Goal: Task Accomplishment & Management: Complete application form

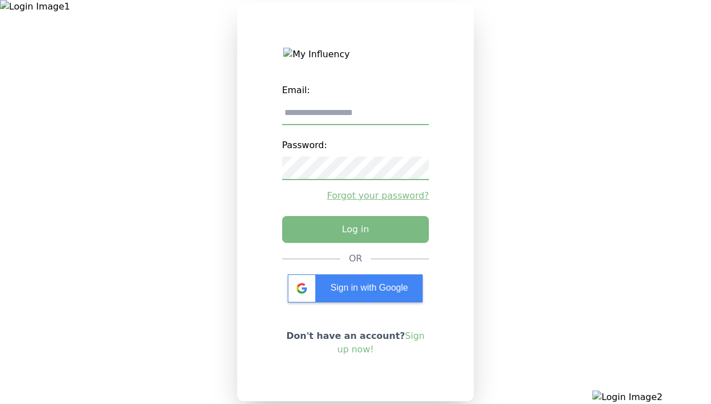
click at [355, 117] on input "email" at bounding box center [355, 114] width 147 height 24
type input "**********"
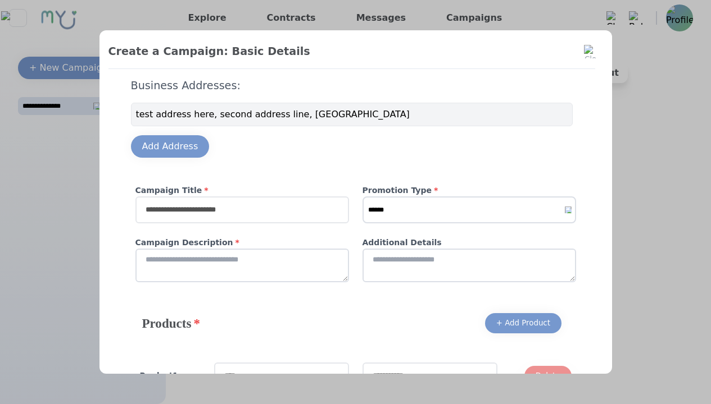
click at [238, 210] on input "text" at bounding box center [241, 210] width 213 height 27
type input "**********"
select select "*"
type input "**********"
click at [238, 266] on textarea at bounding box center [241, 266] width 213 height 34
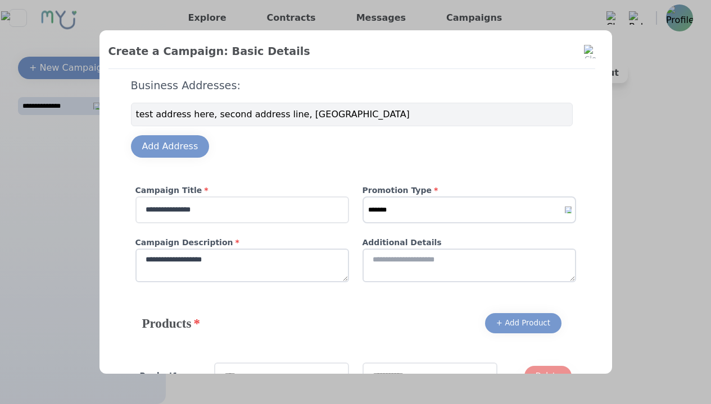
type textarea "**********"
click at [465, 266] on textarea at bounding box center [468, 266] width 213 height 34
type textarea "**********"
click at [277, 363] on input "text" at bounding box center [281, 376] width 135 height 27
type input "*********"
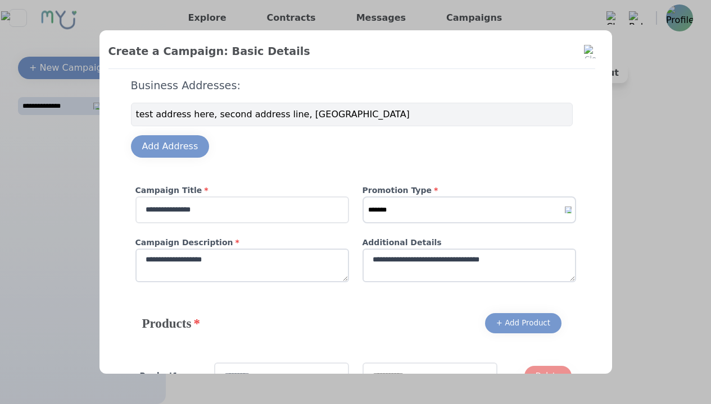
click at [425, 363] on input "text" at bounding box center [429, 376] width 135 height 27
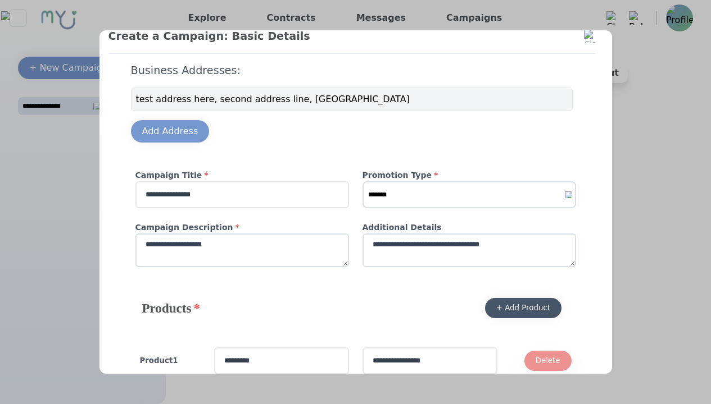
type input "**********"
click at [519, 308] on div "+ Add Product" at bounding box center [523, 308] width 54 height 11
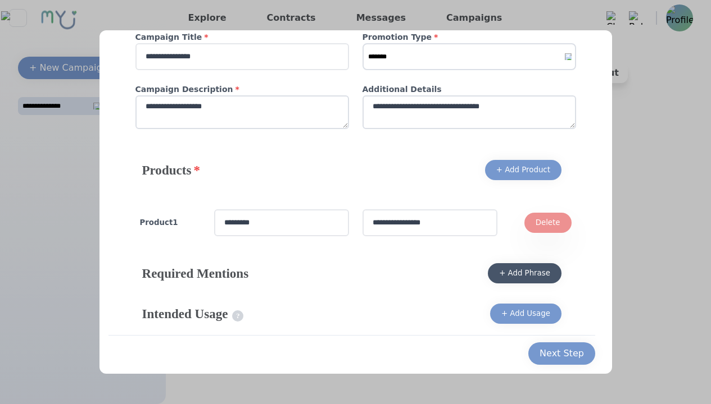
click at [521, 274] on div "+ Add Phrase" at bounding box center [524, 273] width 51 height 11
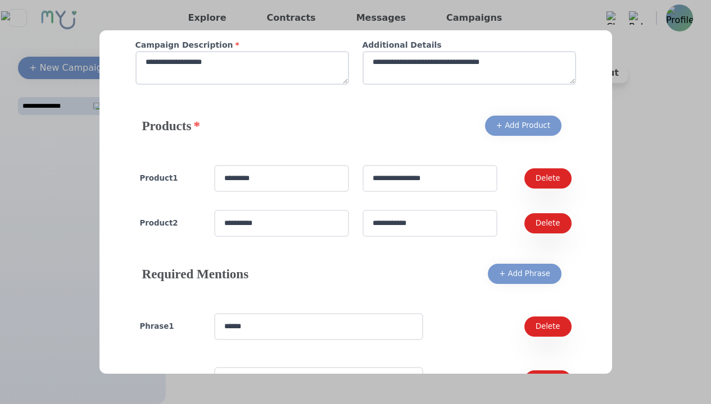
click at [314, 367] on input "text" at bounding box center [318, 380] width 209 height 27
type input "**********"
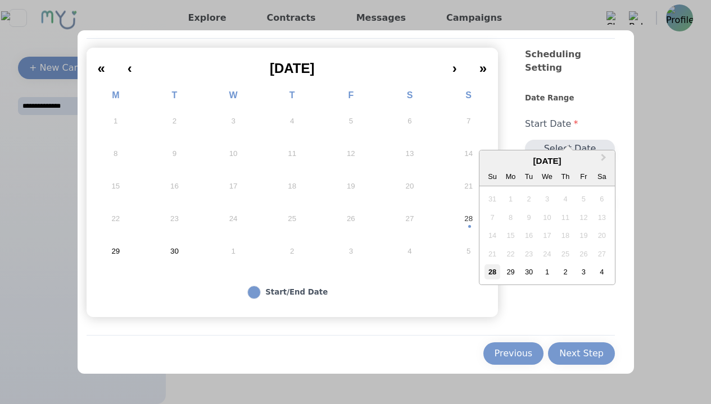
click at [488, 272] on div "28" at bounding box center [491, 272] width 15 height 15
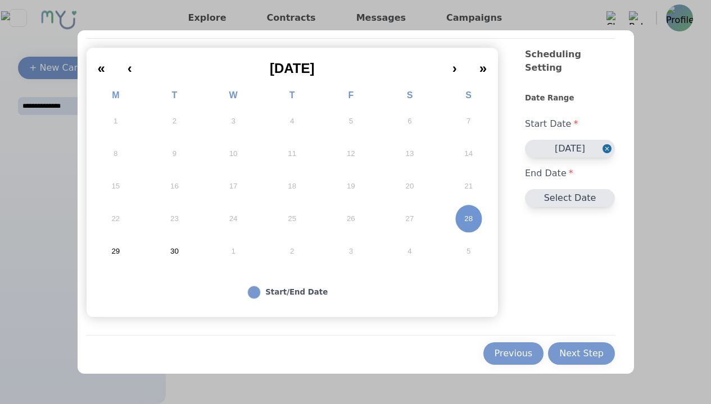
click at [557, 189] on button "Select Date" at bounding box center [570, 198] width 90 height 18
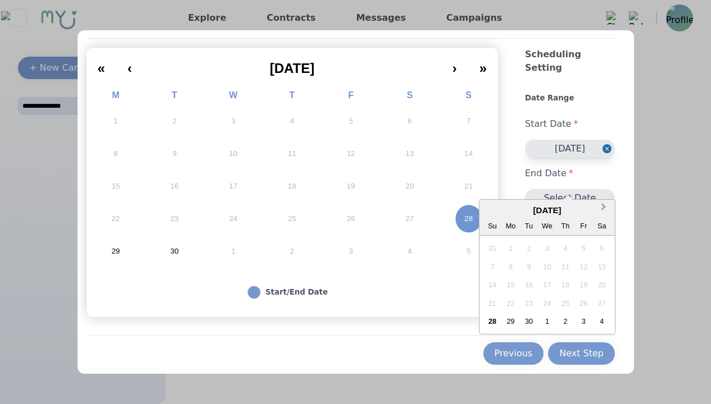
click at [599, 212] on button "Next Month" at bounding box center [604, 210] width 18 height 18
click at [524, 319] on div "28" at bounding box center [528, 321] width 15 height 15
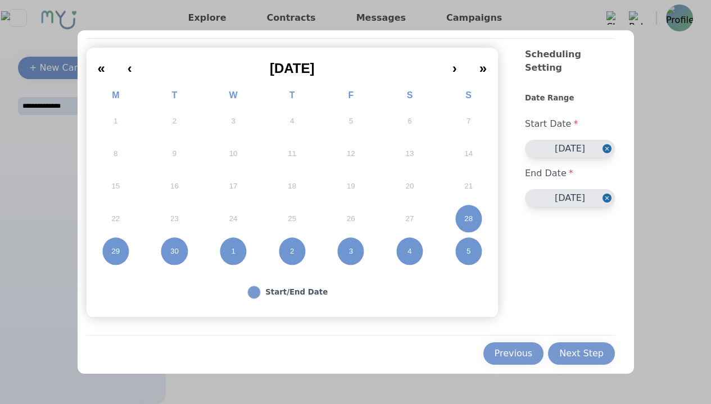
click at [604, 190] on button "Close" at bounding box center [608, 198] width 12 height 18
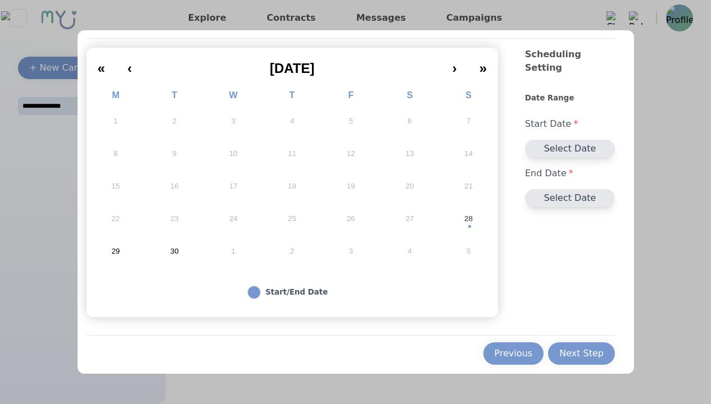
click at [565, 189] on button "Select Date" at bounding box center [570, 198] width 90 height 18
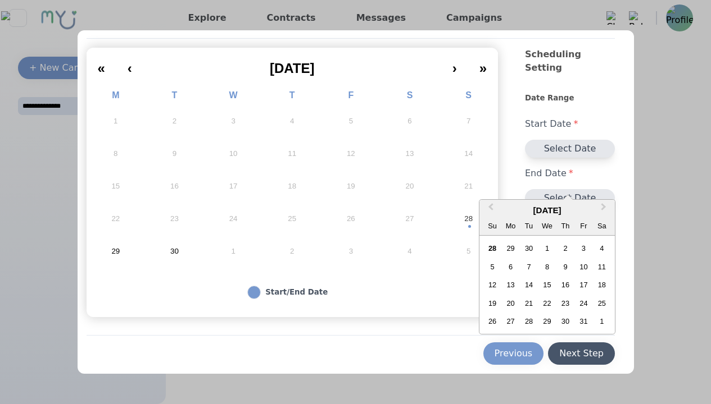
click at [524, 321] on div "28" at bounding box center [528, 321] width 15 height 15
click at [578, 354] on div "Next Step" at bounding box center [581, 353] width 44 height 13
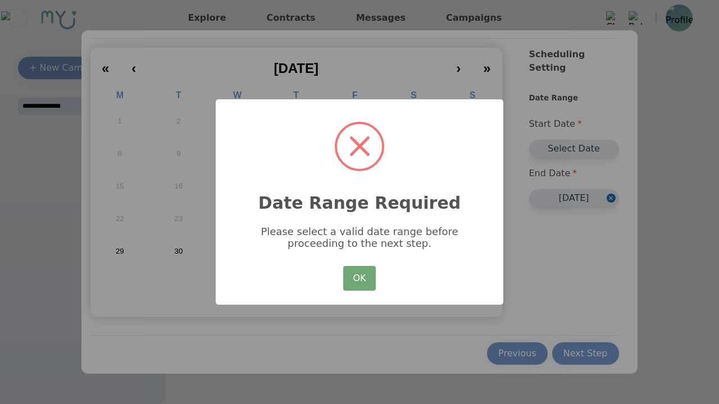
click at [348, 278] on button "OK" at bounding box center [359, 278] width 33 height 25
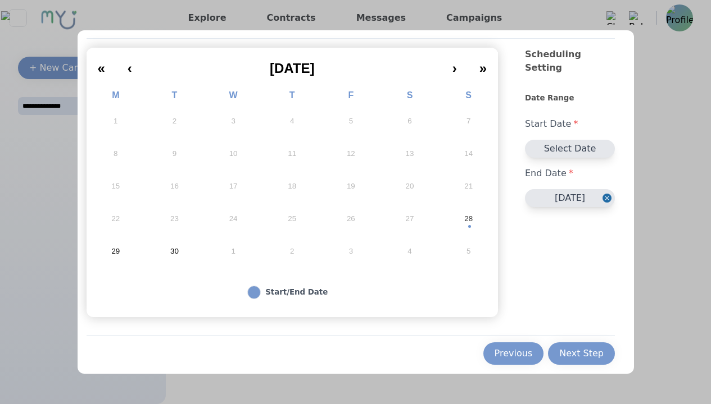
click at [608, 189] on button "Close" at bounding box center [608, 198] width 12 height 18
click at [580, 140] on button "Select Date" at bounding box center [570, 149] width 90 height 18
click at [565, 140] on button "Select Date" at bounding box center [570, 149] width 90 height 18
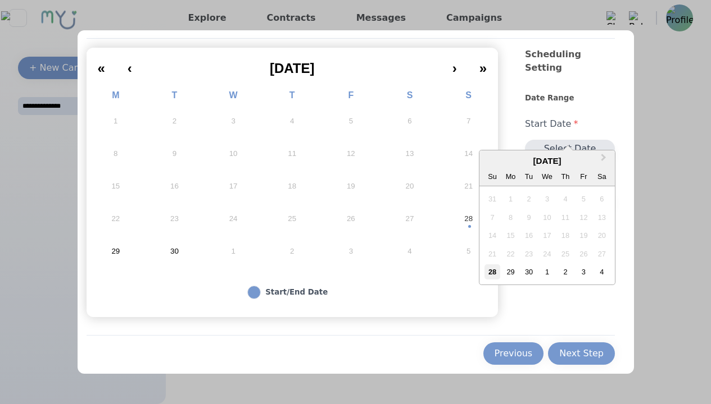
click at [489, 270] on div "28" at bounding box center [491, 272] width 15 height 15
click at [488, 272] on div "28" at bounding box center [491, 272] width 15 height 15
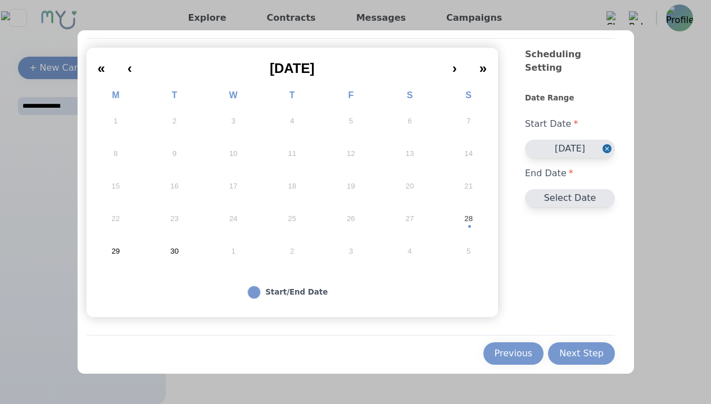
click at [543, 189] on button "Select Date" at bounding box center [570, 198] width 90 height 18
click at [565, 189] on button "Select Date" at bounding box center [570, 198] width 90 height 18
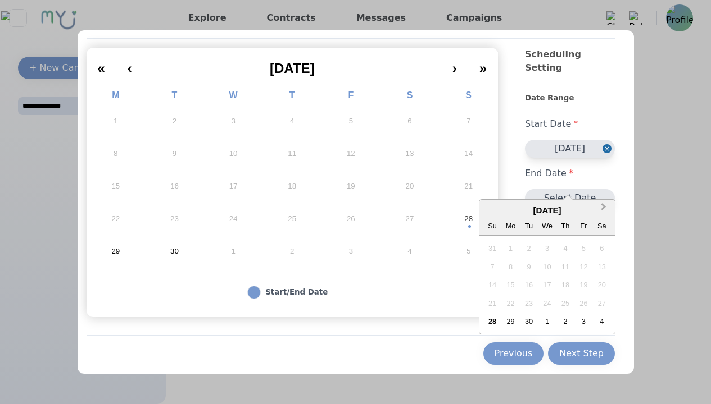
click at [598, 210] on button "Next Month" at bounding box center [604, 210] width 18 height 18
click at [600, 210] on button "Next Month" at bounding box center [604, 210] width 18 height 18
click at [521, 321] on div "28" at bounding box center [528, 321] width 15 height 15
click at [524, 321] on div "28" at bounding box center [528, 321] width 15 height 15
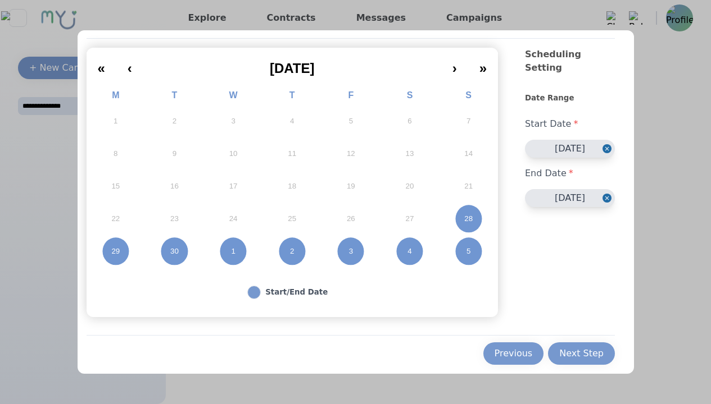
click at [325, 13] on x-pw-glass at bounding box center [355, 202] width 711 height 404
click at [513, 353] on div "Previous" at bounding box center [513, 353] width 38 height 13
select select "*"
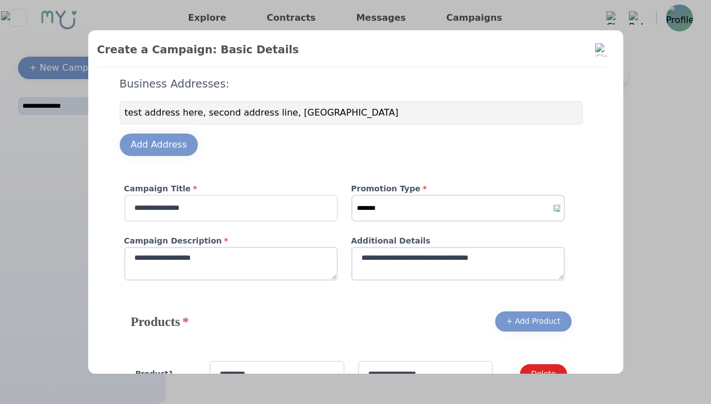
scroll to position [0, 0]
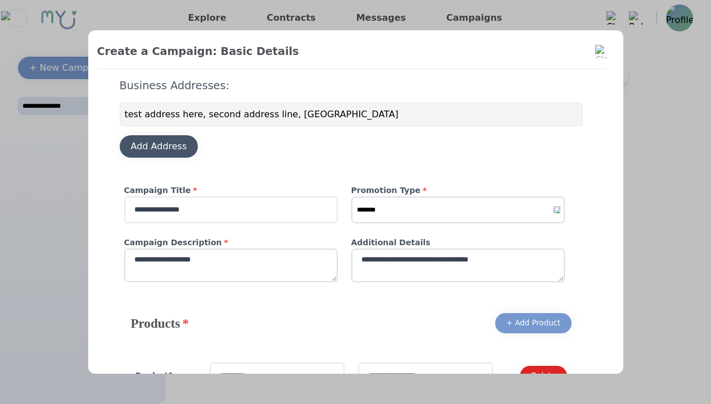
click at [174, 144] on div "Add Address" at bounding box center [159, 146] width 56 height 13
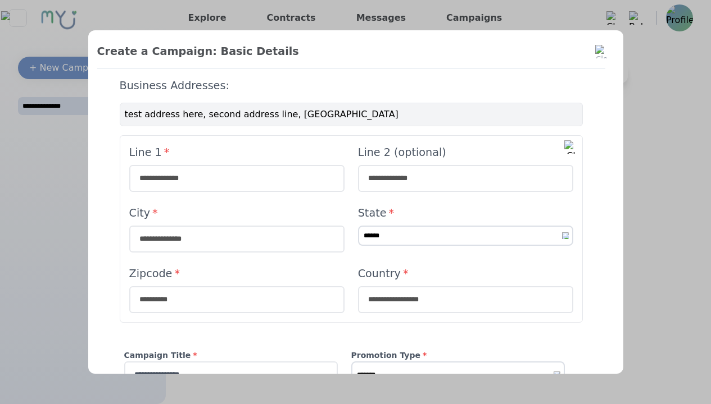
click at [564, 148] on img at bounding box center [570, 146] width 13 height 13
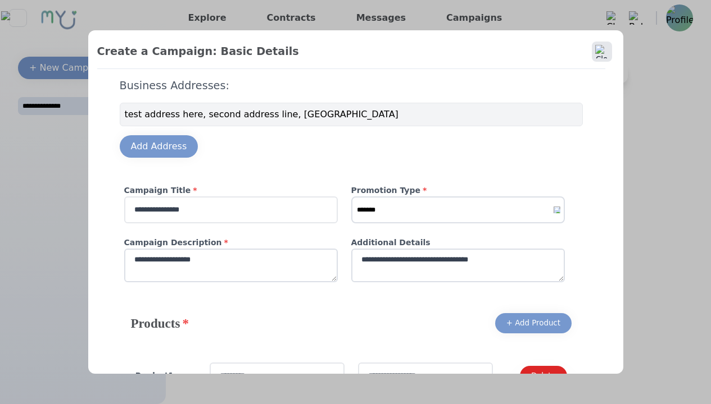
click at [592, 54] on button at bounding box center [602, 52] width 20 height 20
click at [601, 47] on img at bounding box center [601, 51] width 13 height 13
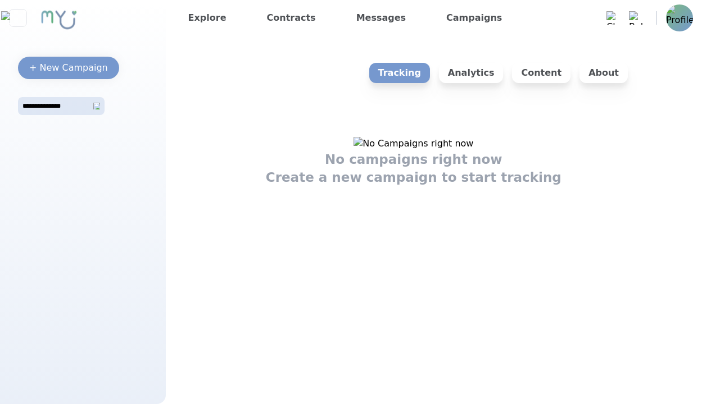
click at [674, 22] on img at bounding box center [679, 17] width 27 height 27
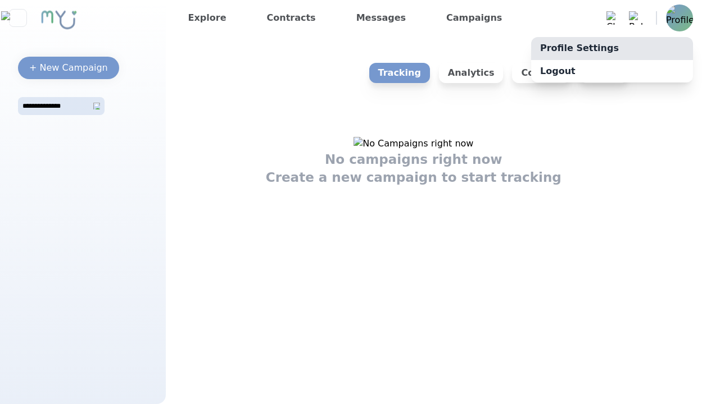
click at [666, 40] on link "Profile Settings" at bounding box center [612, 48] width 162 height 22
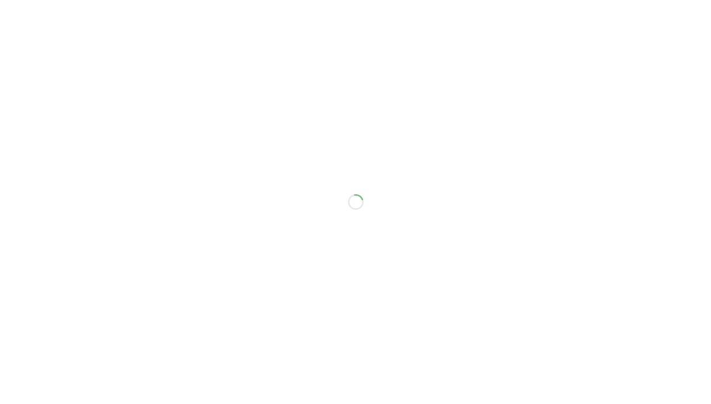
select select "*"
select select "**"
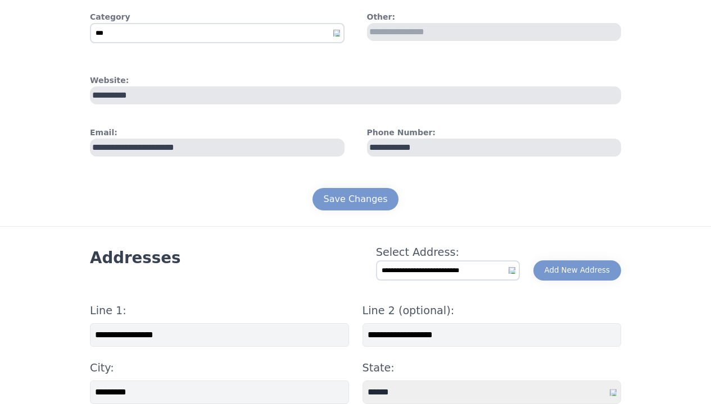
scroll to position [562, 0]
